Goal: Use online tool/utility: Utilize a website feature to perform a specific function

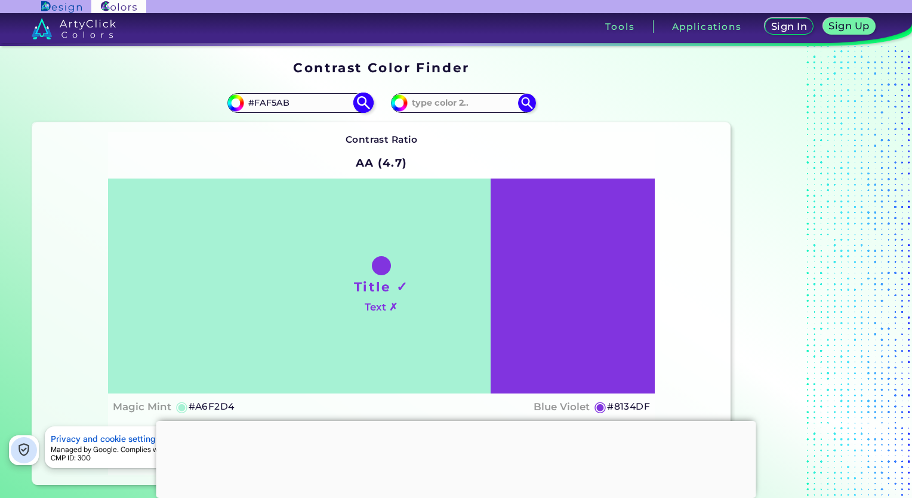
type input "#FAF5AB"
click at [359, 101] on img at bounding box center [363, 102] width 21 height 21
type input "#faf5ab"
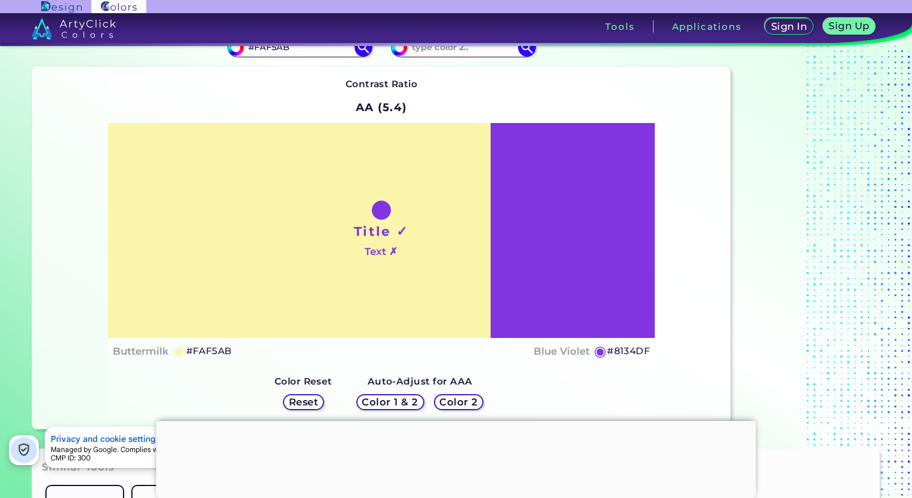
scroll to position [60, 0]
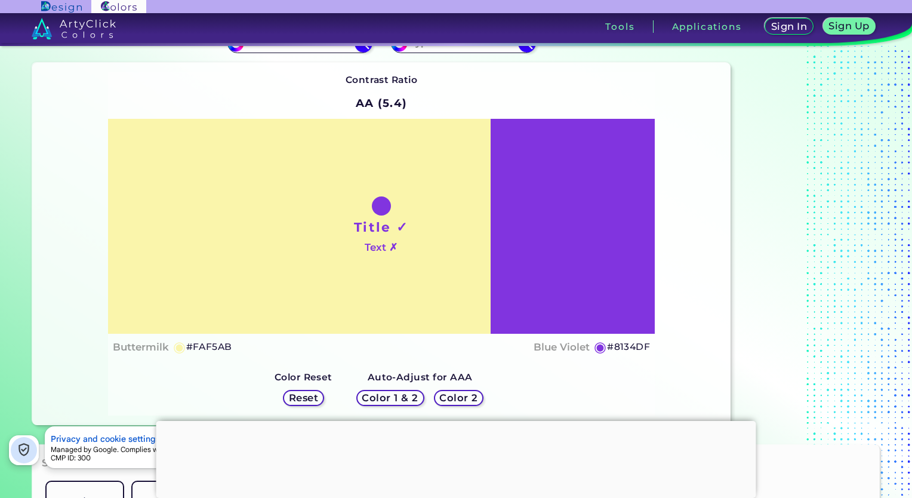
click at [372, 206] on div at bounding box center [381, 205] width 19 height 19
click at [391, 398] on h5 "Color 1 & 2" at bounding box center [390, 398] width 58 height 10
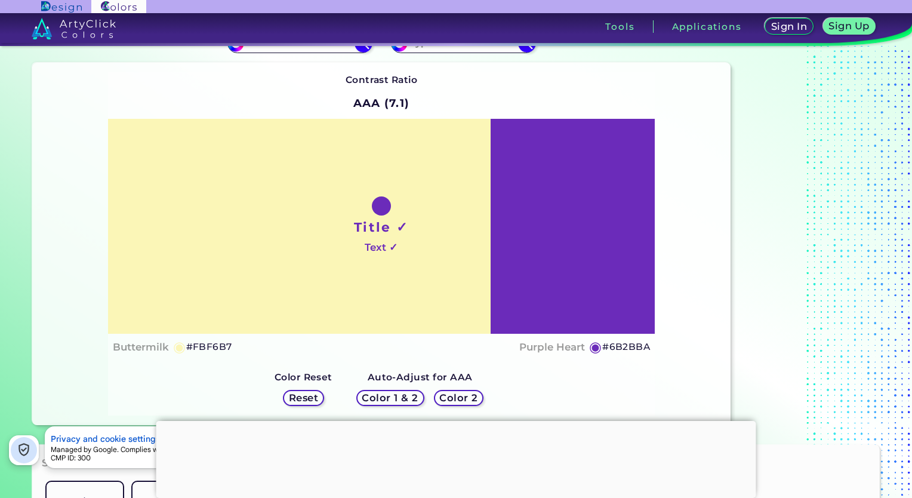
click at [391, 398] on h5 "Color 1 & 2" at bounding box center [390, 398] width 56 height 10
click at [454, 393] on h5 "Color 2" at bounding box center [458, 397] width 36 height 9
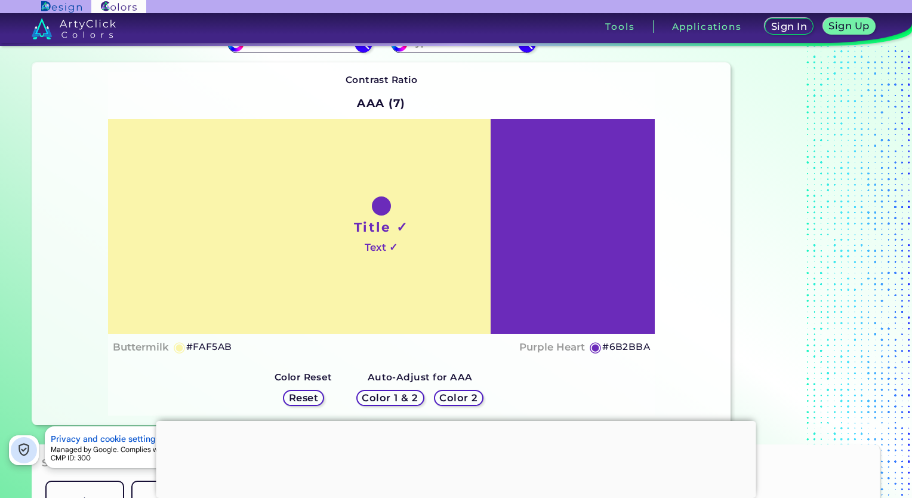
click at [454, 393] on h5 "Color 2" at bounding box center [458, 398] width 38 height 10
click at [306, 393] on h5 "Reset" at bounding box center [303, 397] width 27 height 9
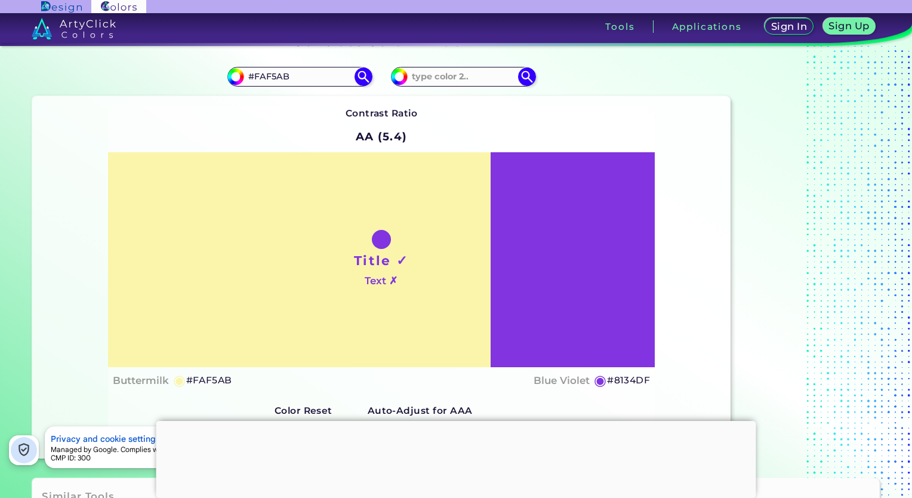
scroll to position [0, 0]
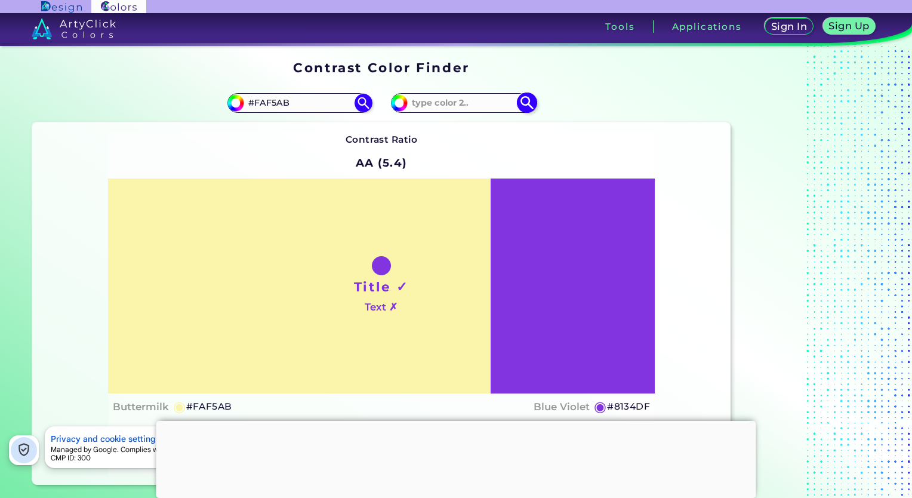
click at [425, 96] on input at bounding box center [463, 103] width 111 height 16
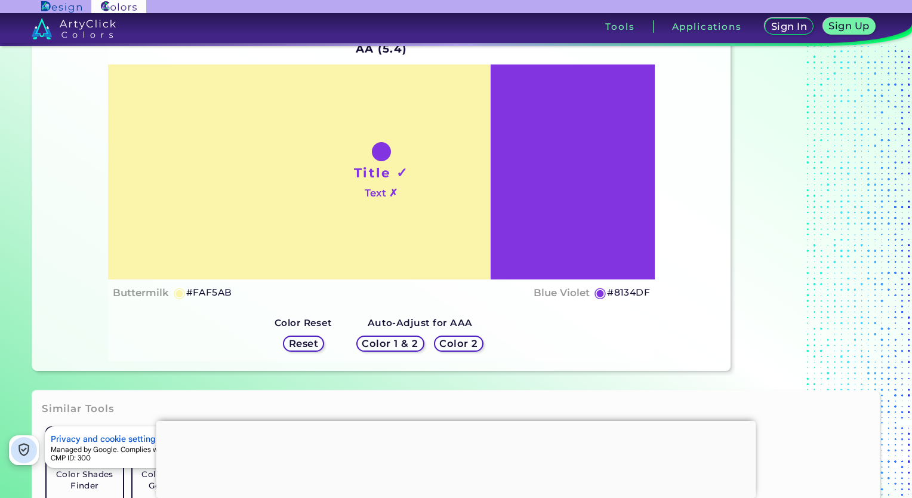
scroll to position [112, 0]
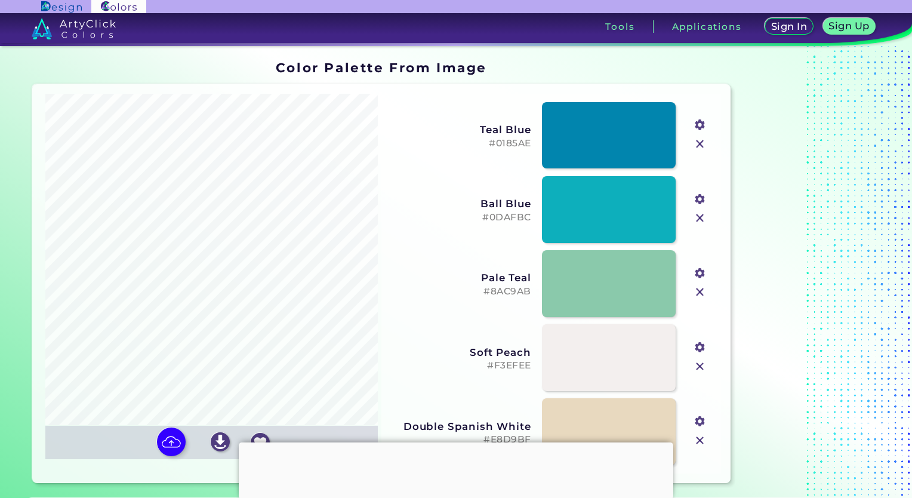
click at [173, 439] on img at bounding box center [171, 441] width 29 height 29
click at [0, 0] on input "file" at bounding box center [0, 0] width 0 height 0
type input "#7fd34c"
type input "#64ee88"
type input "#e18230"
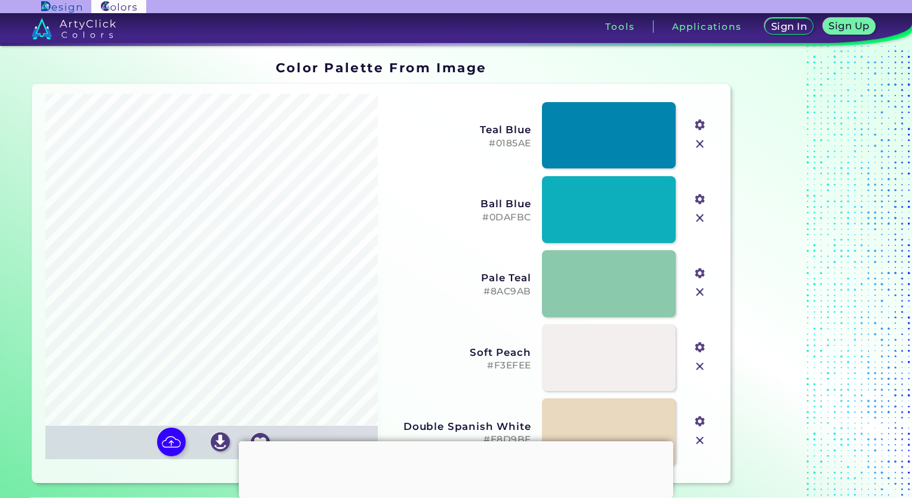
type input "#d0f583"
type input "#428818"
type input "#134308"
